Goal: Navigation & Orientation: Find specific page/section

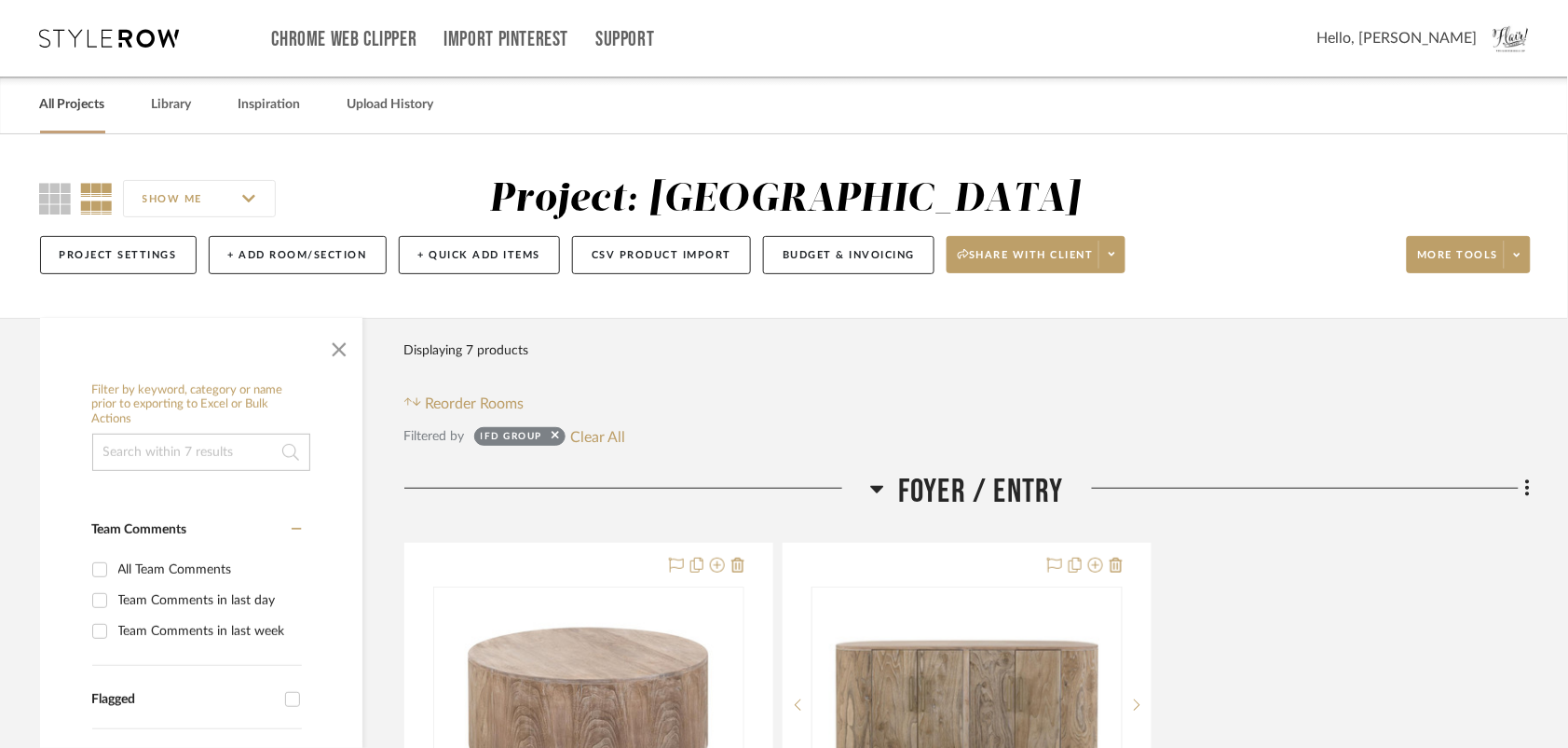
click at [57, 107] on link "All Projects" at bounding box center [73, 105] width 65 height 26
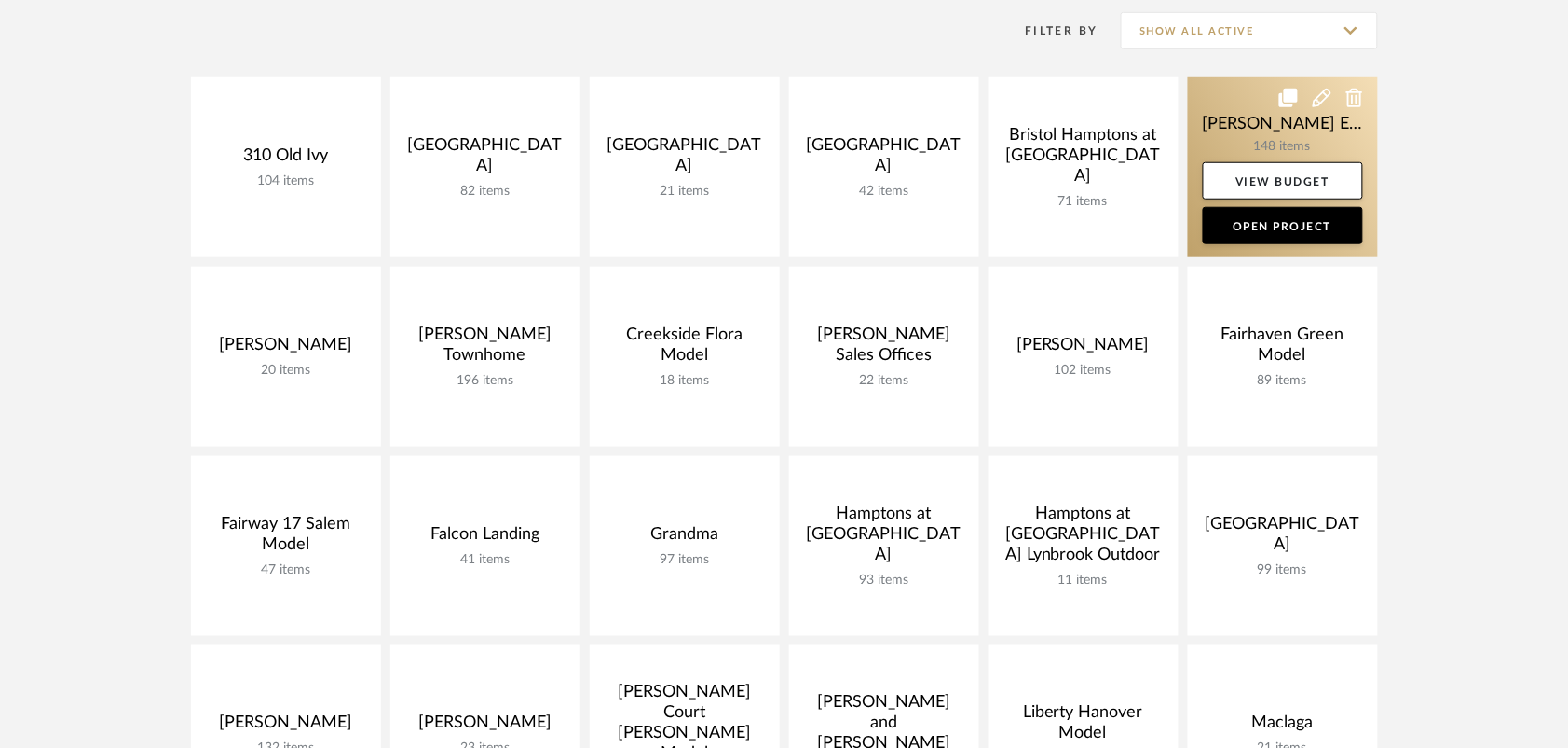
scroll to position [387, 0]
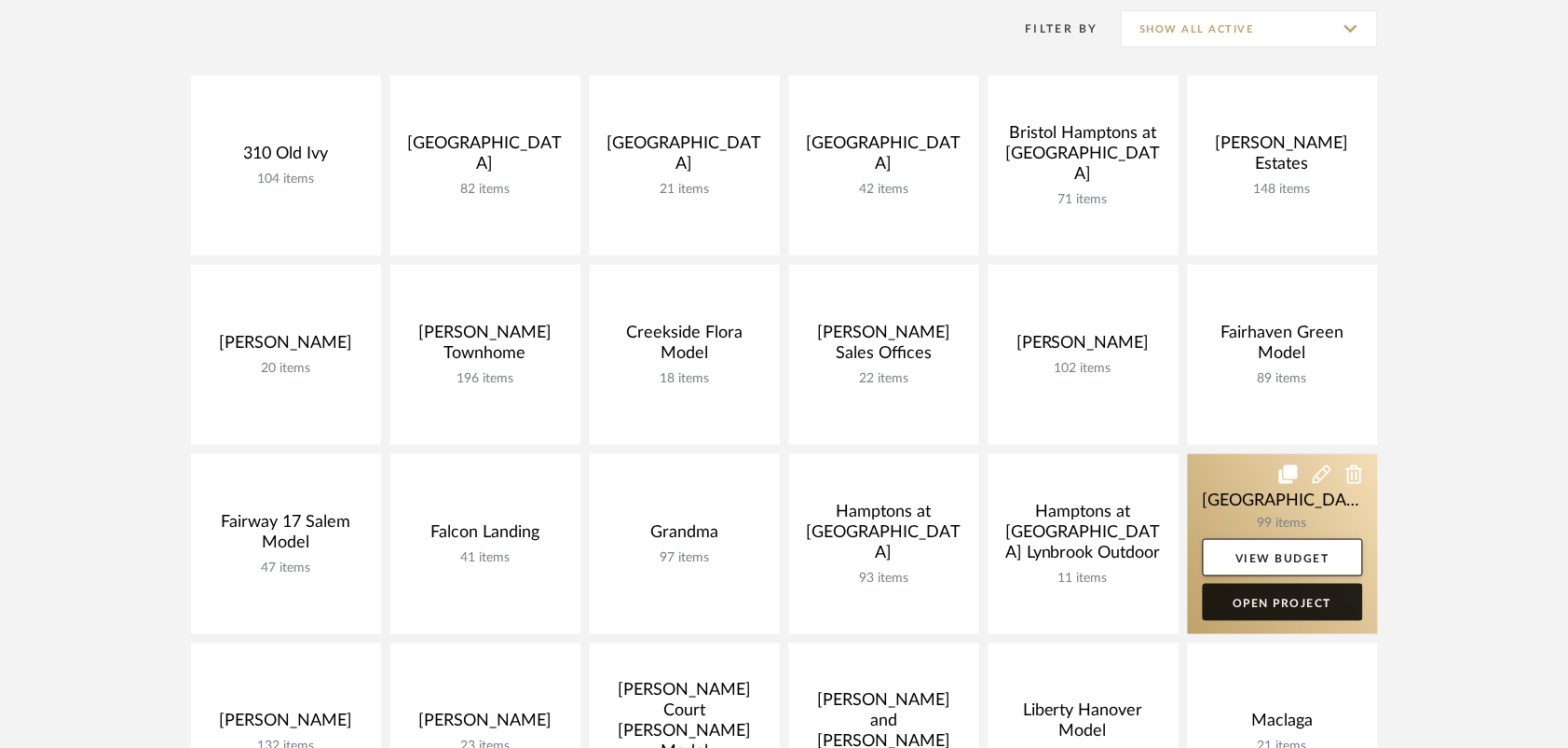
click at [1282, 597] on link "Open Project" at bounding box center [1282, 603] width 160 height 37
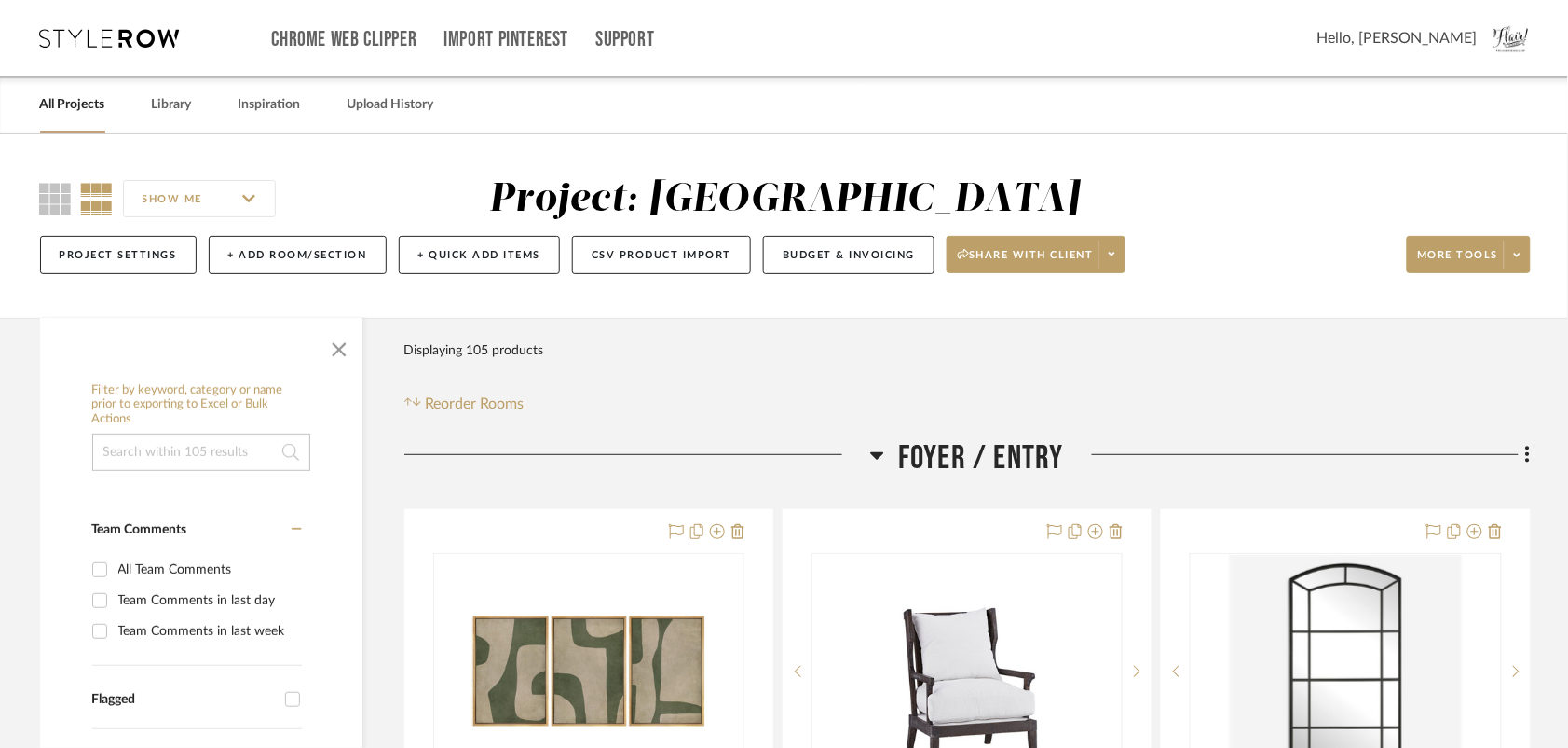
click at [94, 96] on link "All Projects" at bounding box center [73, 105] width 65 height 26
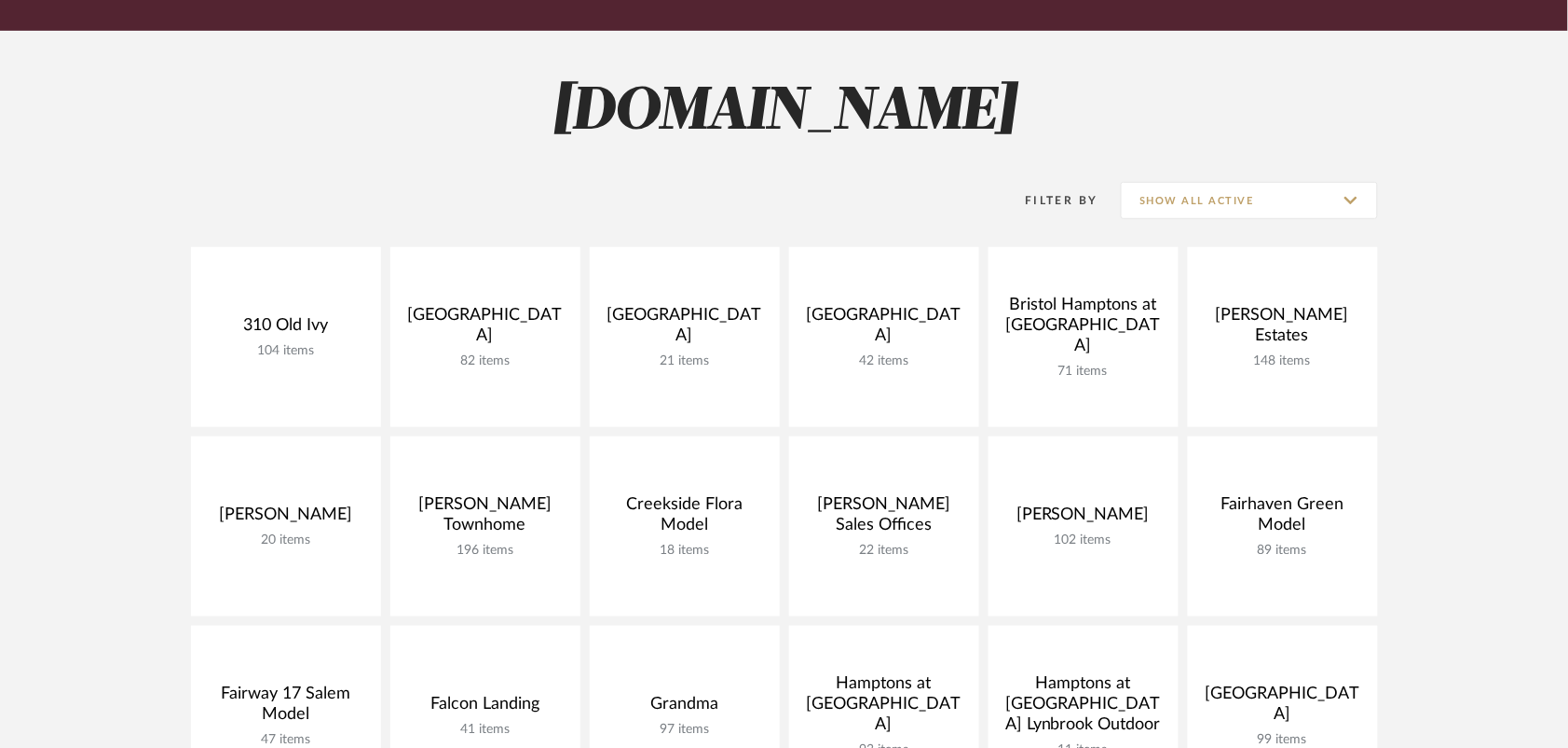
scroll to position [216, 0]
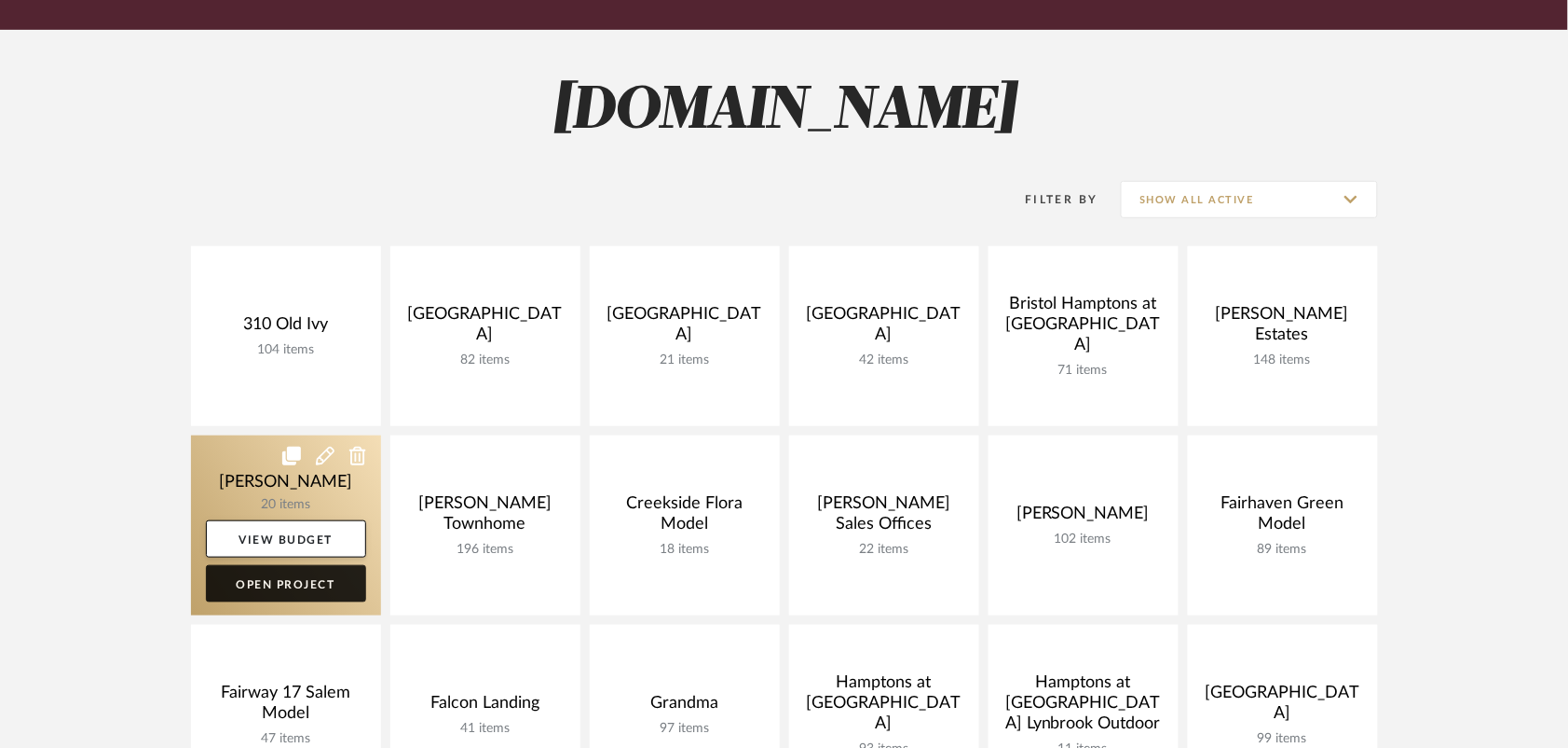
click at [308, 578] on link "Open Project" at bounding box center [286, 584] width 160 height 37
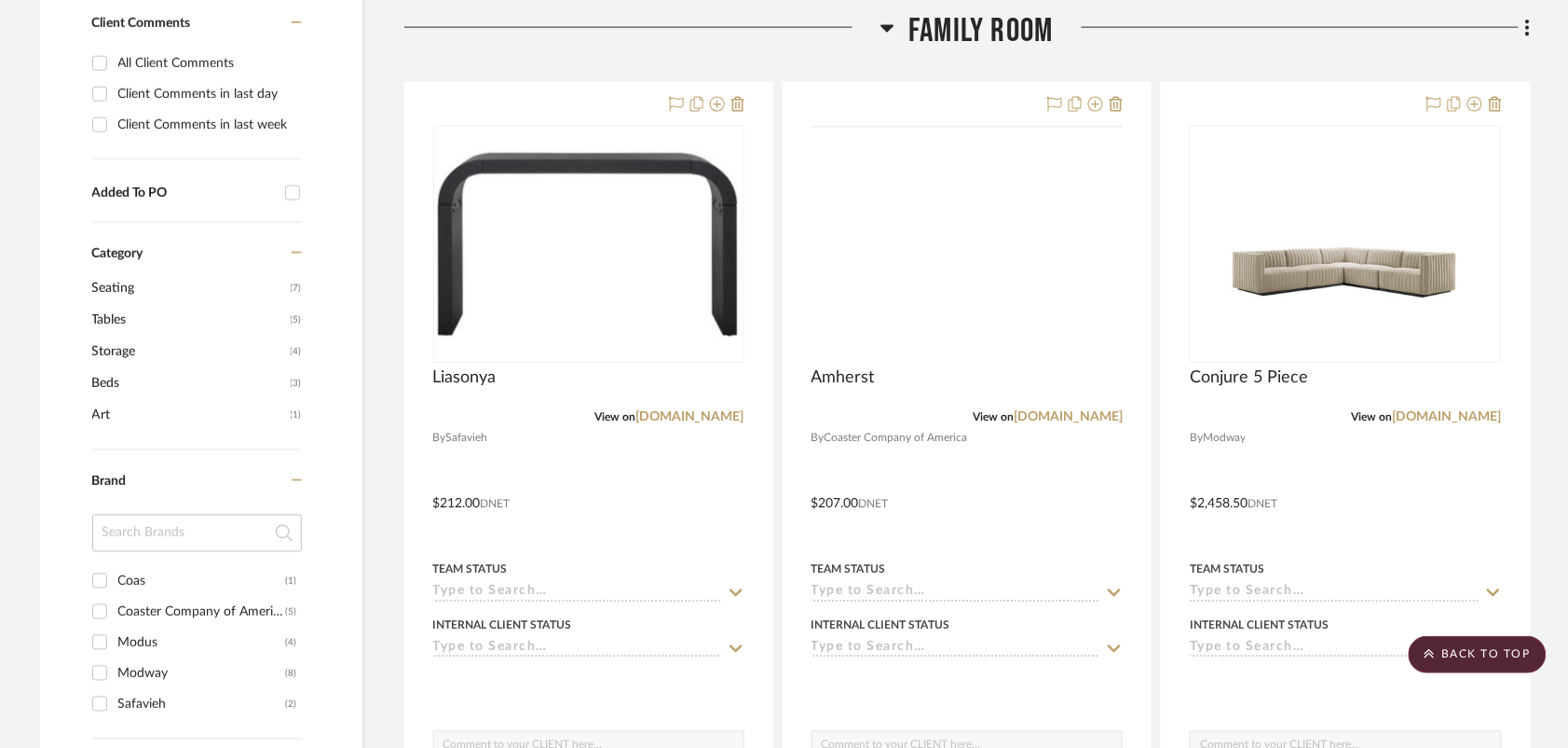
scroll to position [802, 0]
